Goal: Task Accomplishment & Management: Use online tool/utility

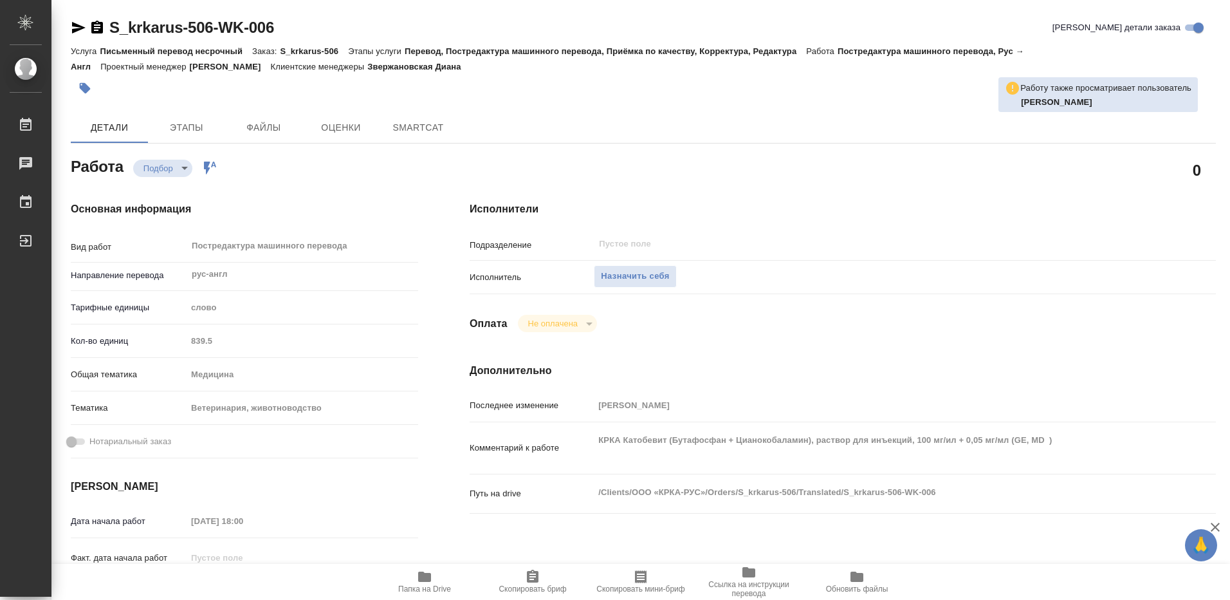
type textarea "x"
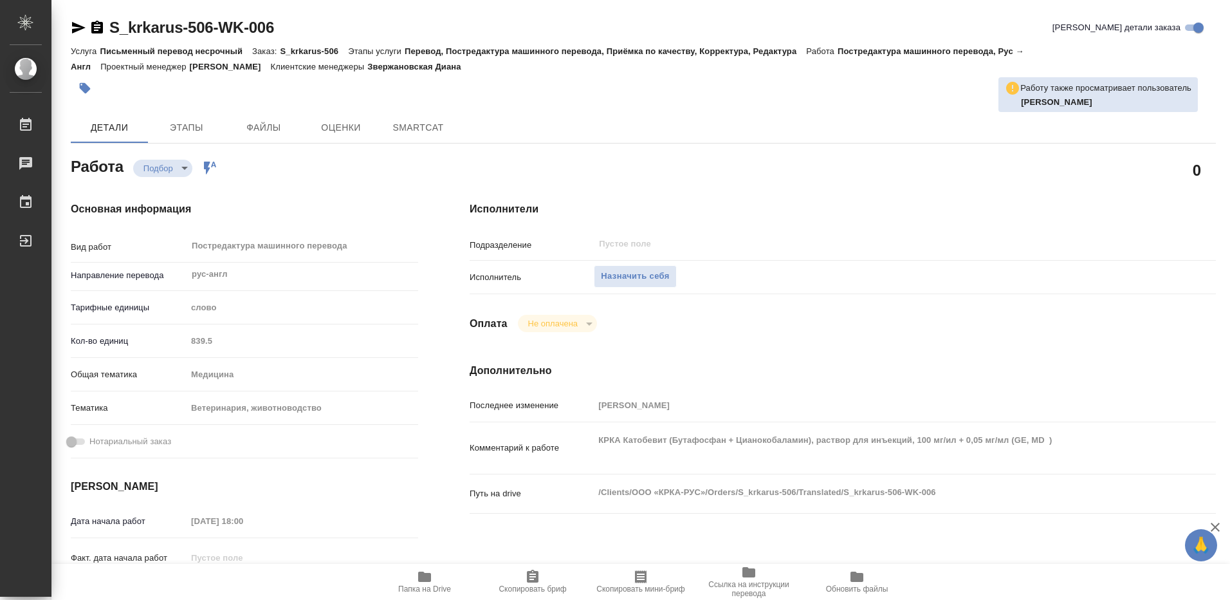
type textarea "x"
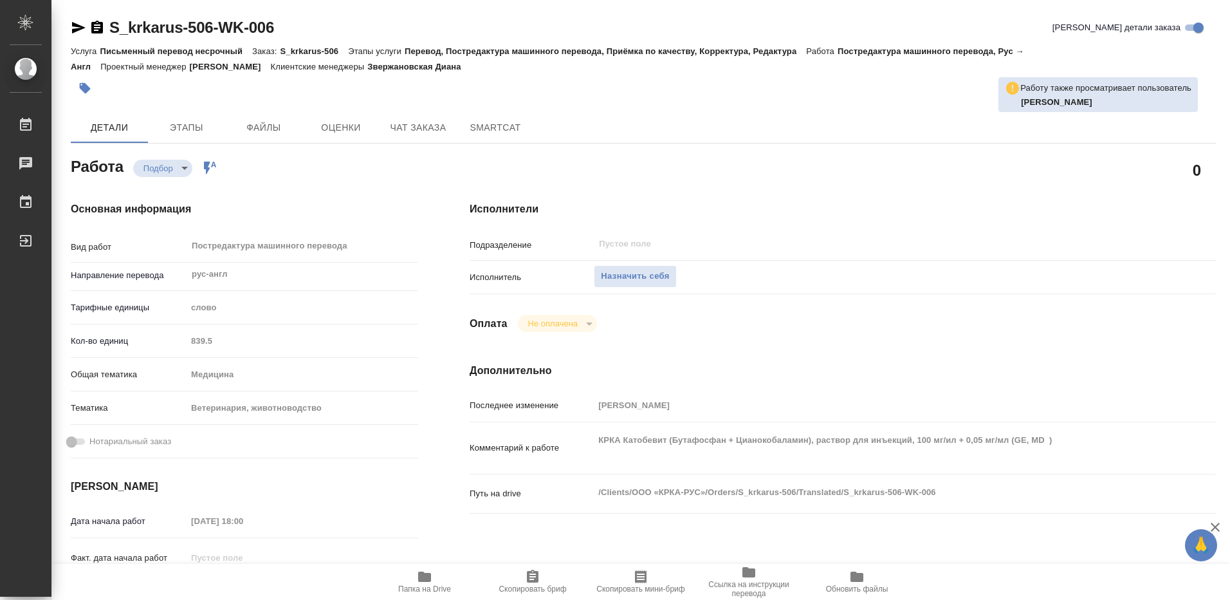
type textarea "x"
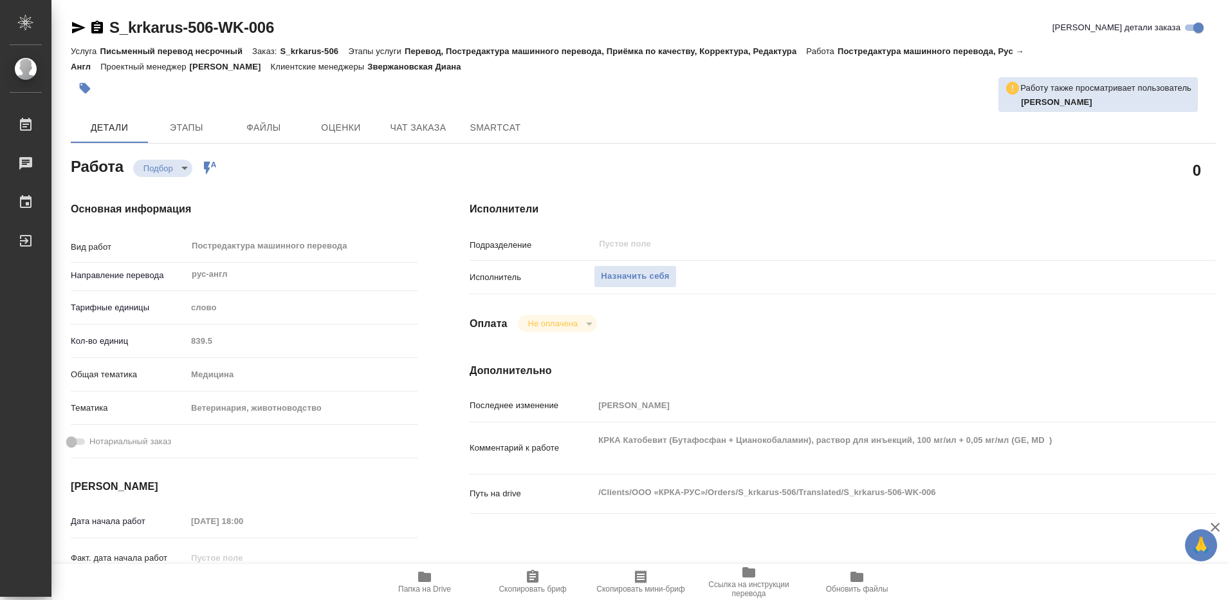
type textarea "x"
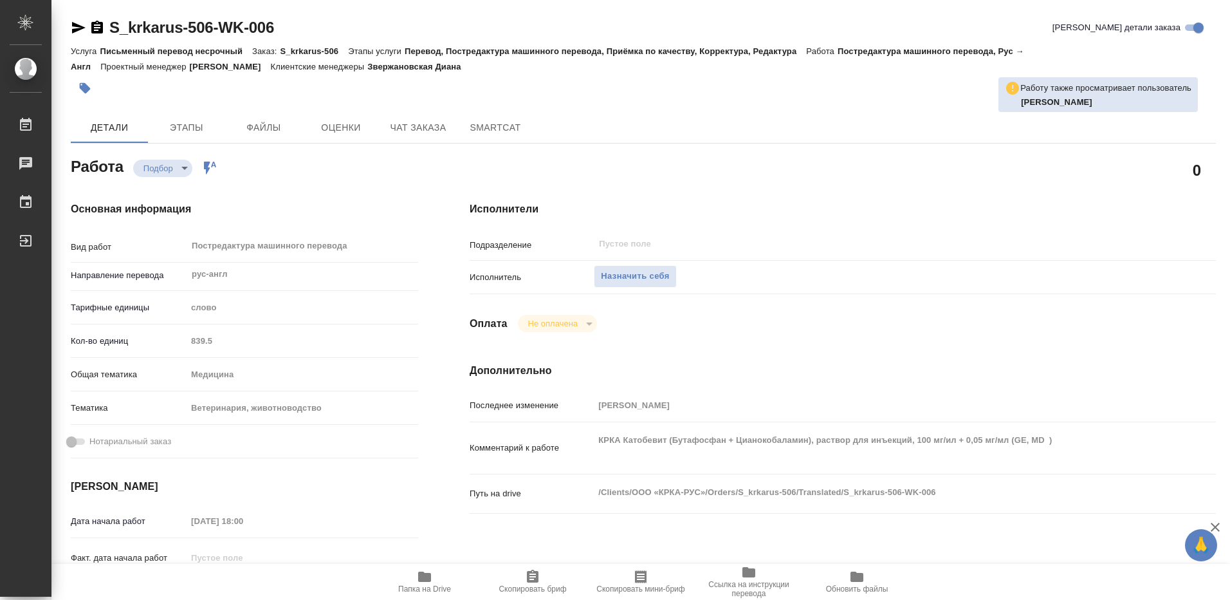
click at [423, 580] on icon "button" at bounding box center [424, 576] width 13 height 10
